Goal: Find specific page/section: Find specific page/section

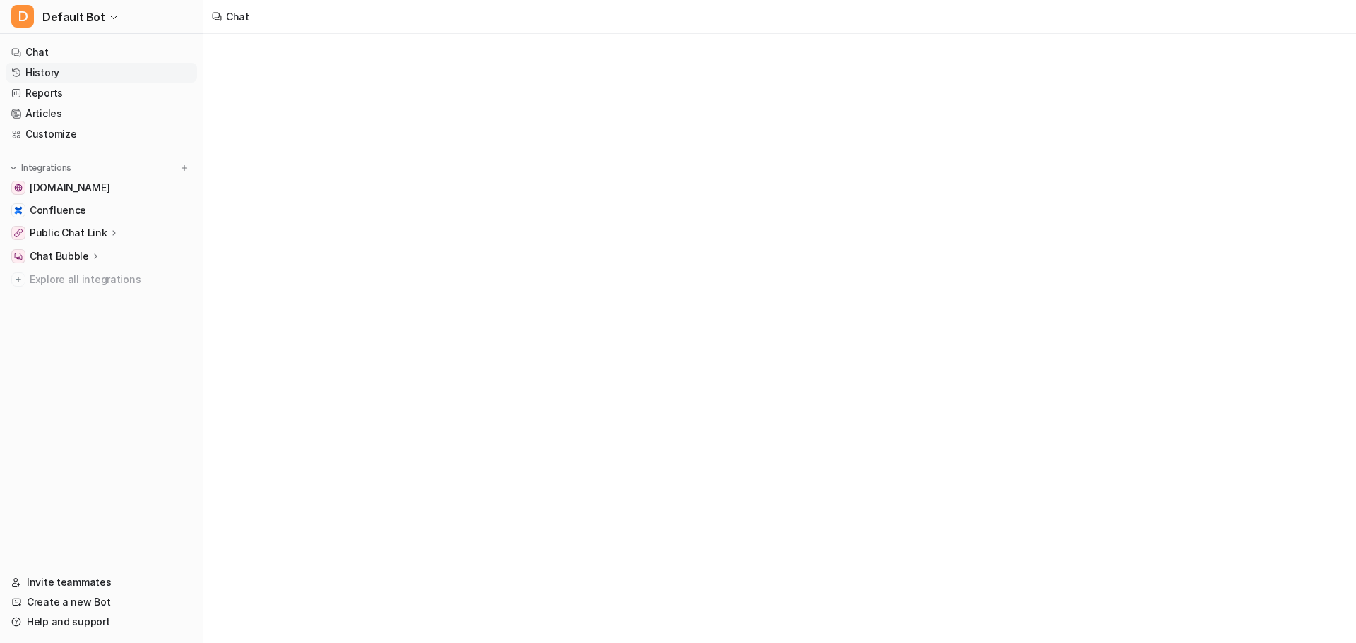
click at [48, 73] on link "History" at bounding box center [101, 73] width 191 height 20
